Goal: Task Accomplishment & Management: Manage account settings

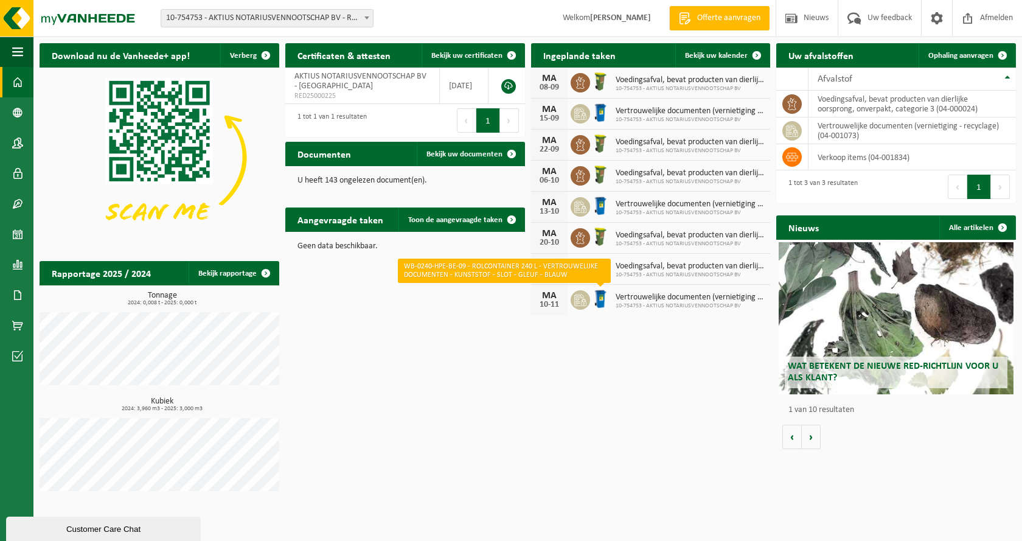
click at [590, 299] on img at bounding box center [600, 298] width 21 height 21
click at [625, 301] on span "Vertrouwelijke documenten (vernietiging - recyclage)" at bounding box center [690, 298] width 149 height 10
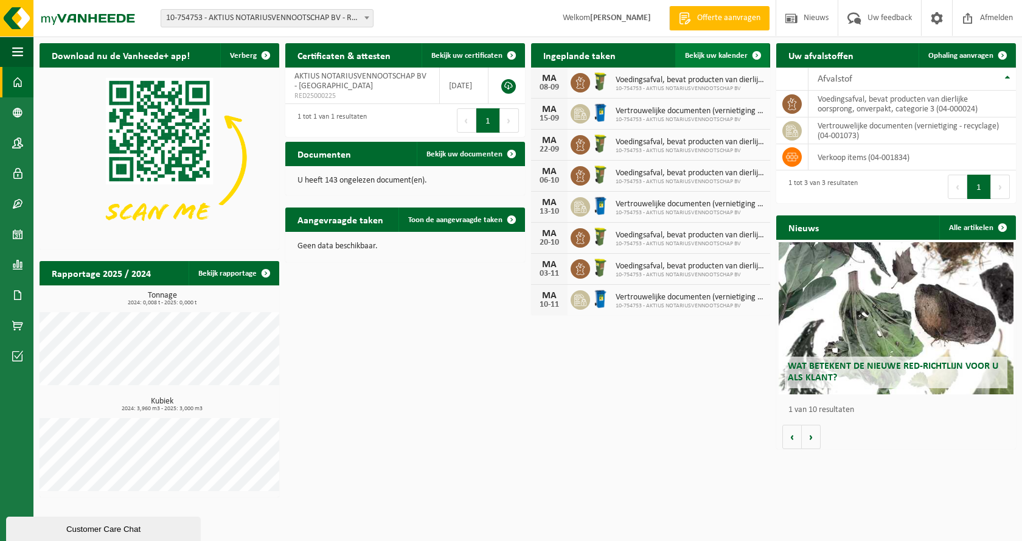
click at [752, 55] on span at bounding box center [757, 55] width 24 height 24
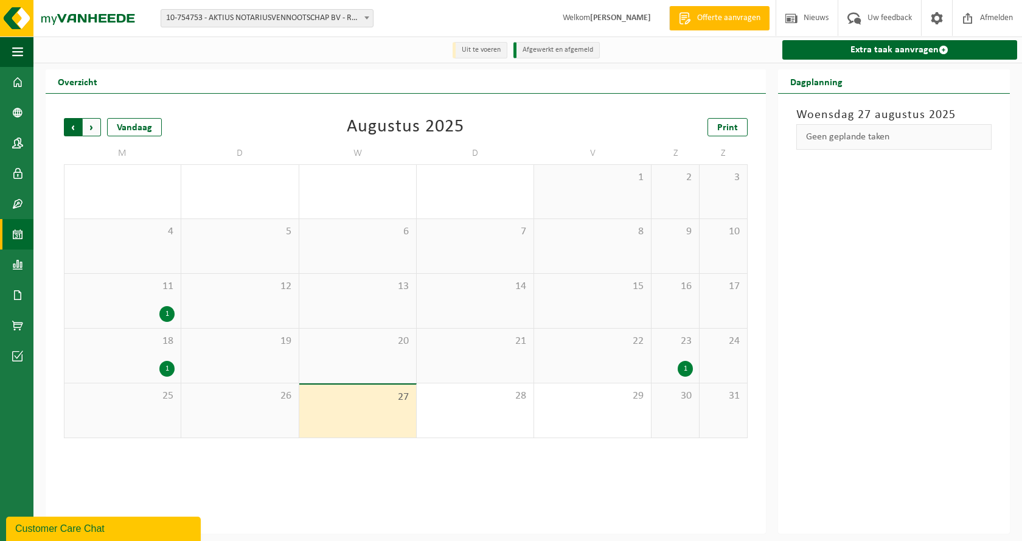
click at [89, 126] on span "Volgende" at bounding box center [92, 127] width 18 height 18
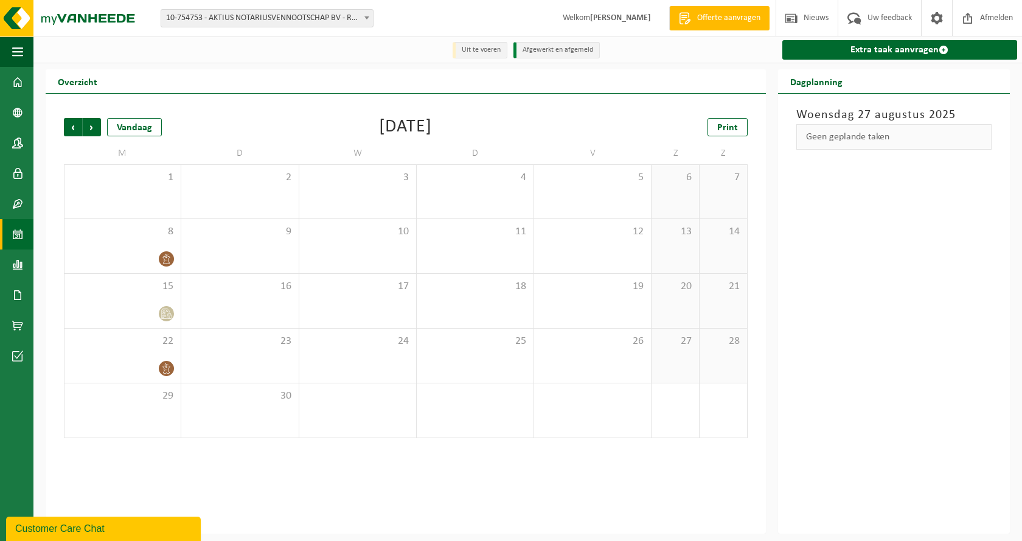
click at [89, 126] on span "Volgende" at bounding box center [92, 127] width 18 height 18
click at [163, 317] on icon at bounding box center [166, 314] width 10 height 10
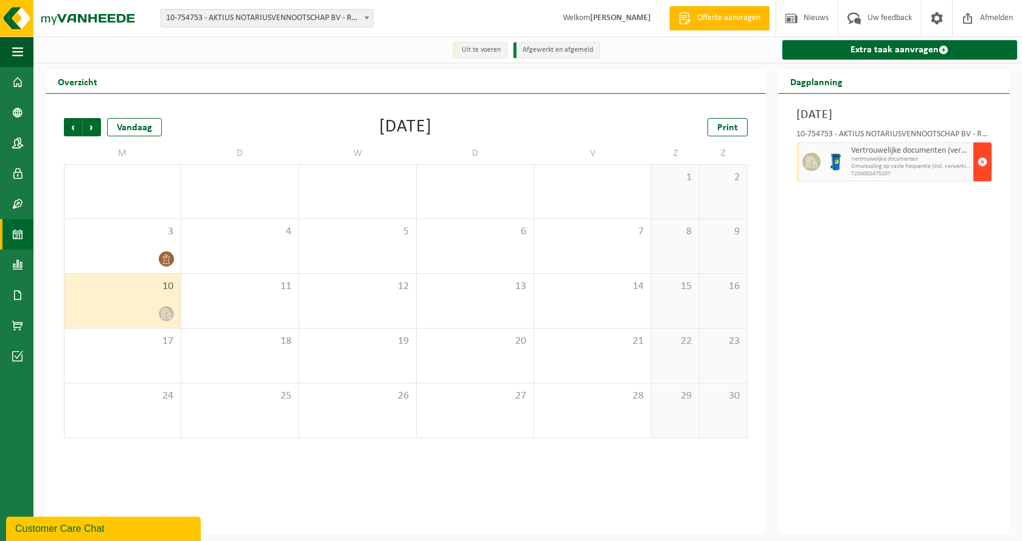
click at [982, 162] on span "button" at bounding box center [983, 162] width 10 height 24
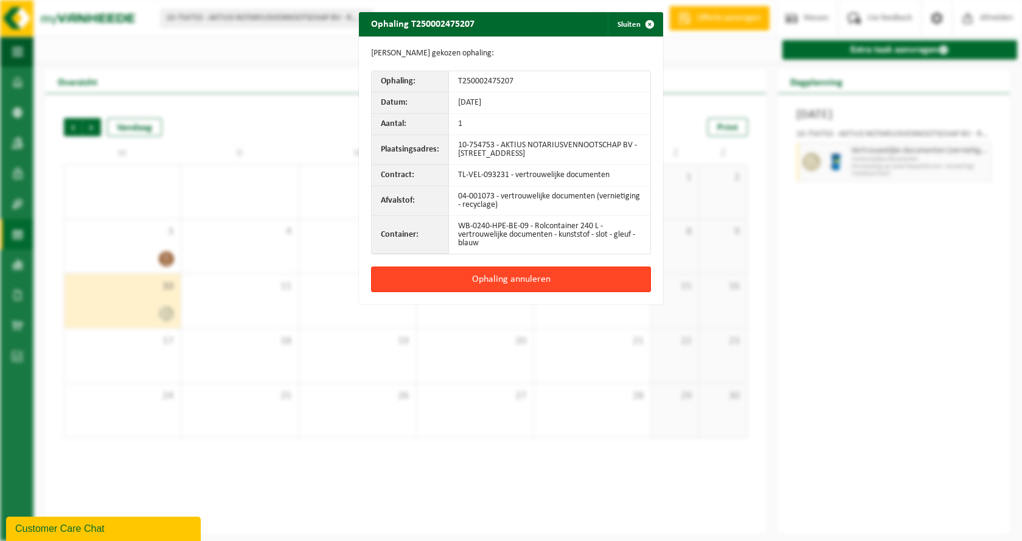
click at [489, 283] on button "Ophaling annuleren" at bounding box center [511, 280] width 280 height 26
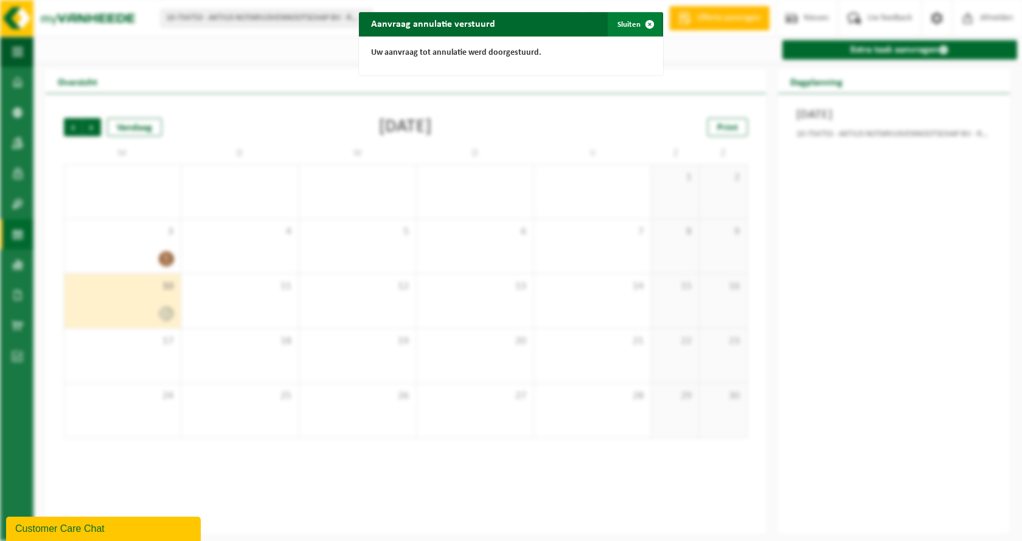
click at [629, 23] on button "Sluiten" at bounding box center [635, 24] width 54 height 24
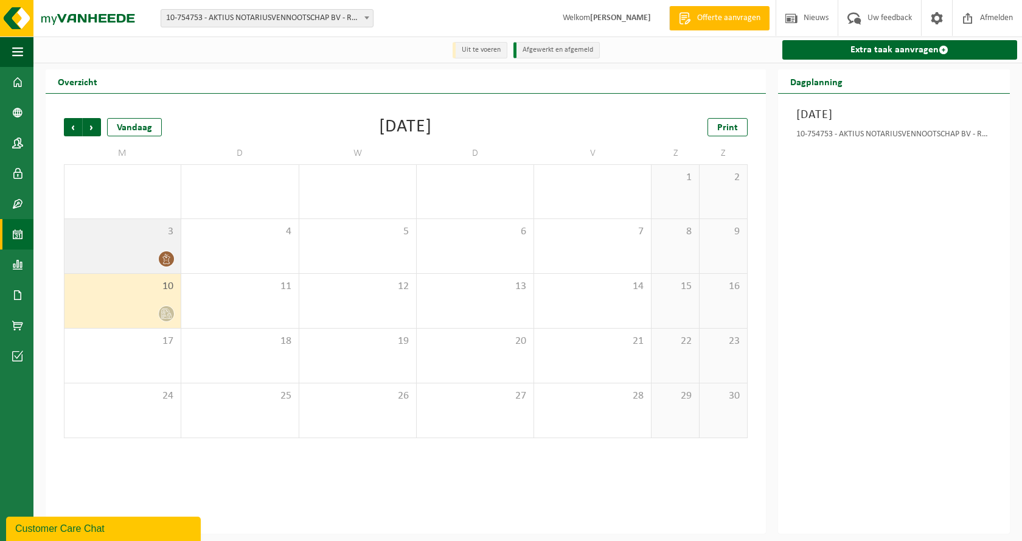
click at [137, 262] on div at bounding box center [123, 259] width 104 height 16
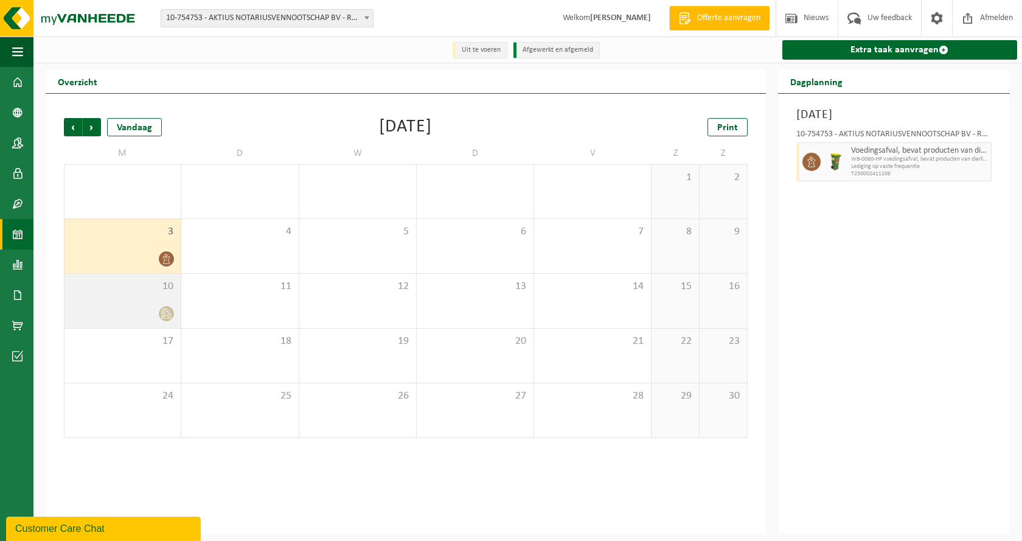
click at [134, 298] on div "10" at bounding box center [123, 301] width 116 height 54
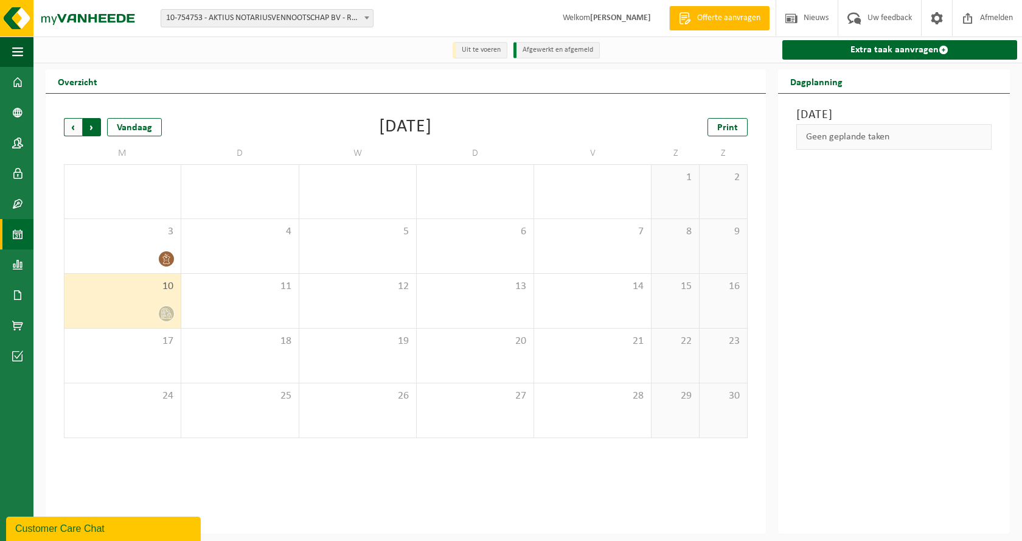
click at [70, 128] on span "Vorige" at bounding box center [73, 127] width 18 height 18
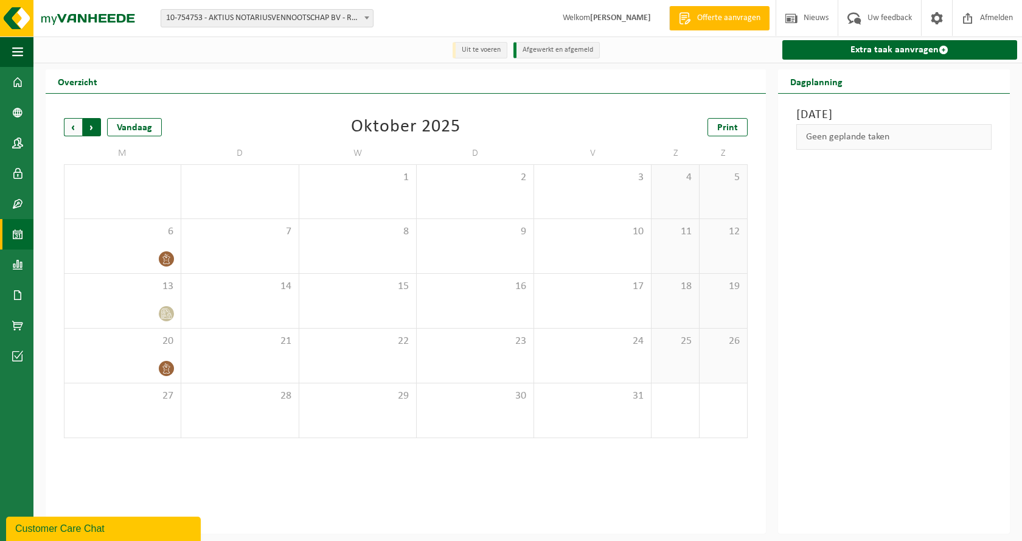
click at [70, 127] on span "Vorige" at bounding box center [73, 127] width 18 height 18
